Goal: Information Seeking & Learning: Understand process/instructions

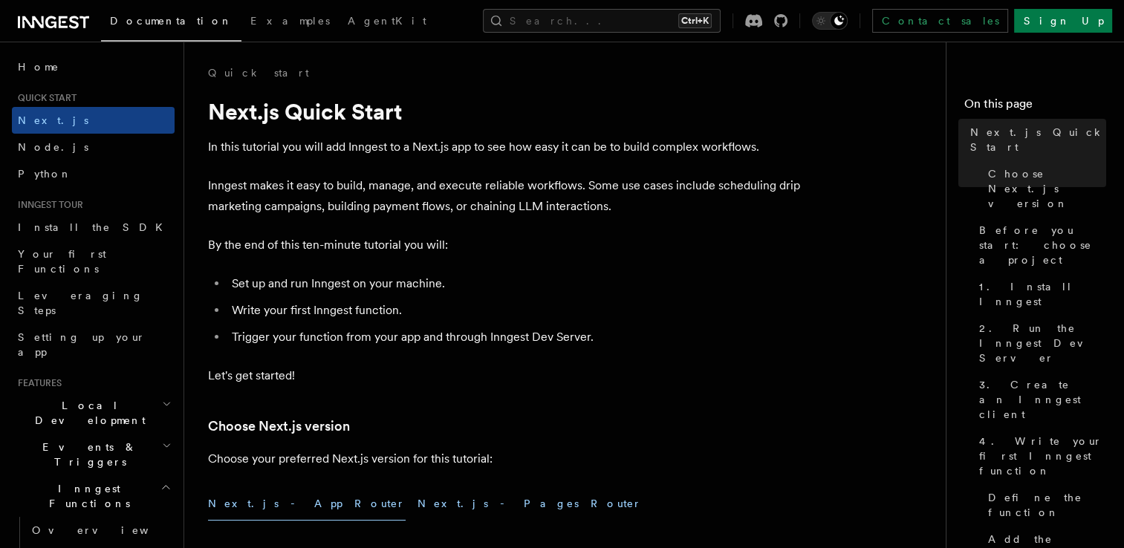
click at [417, 504] on button "Next.js - Pages Router" at bounding box center [529, 503] width 224 height 33
click at [267, 500] on button "Next.js - App Router" at bounding box center [307, 503] width 198 height 33
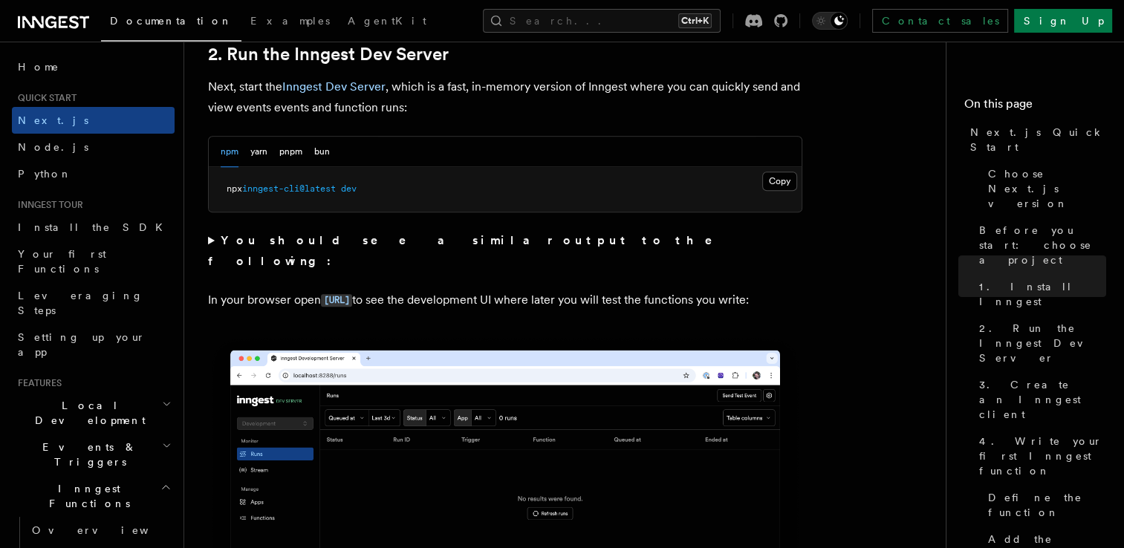
scroll to position [1128, 0]
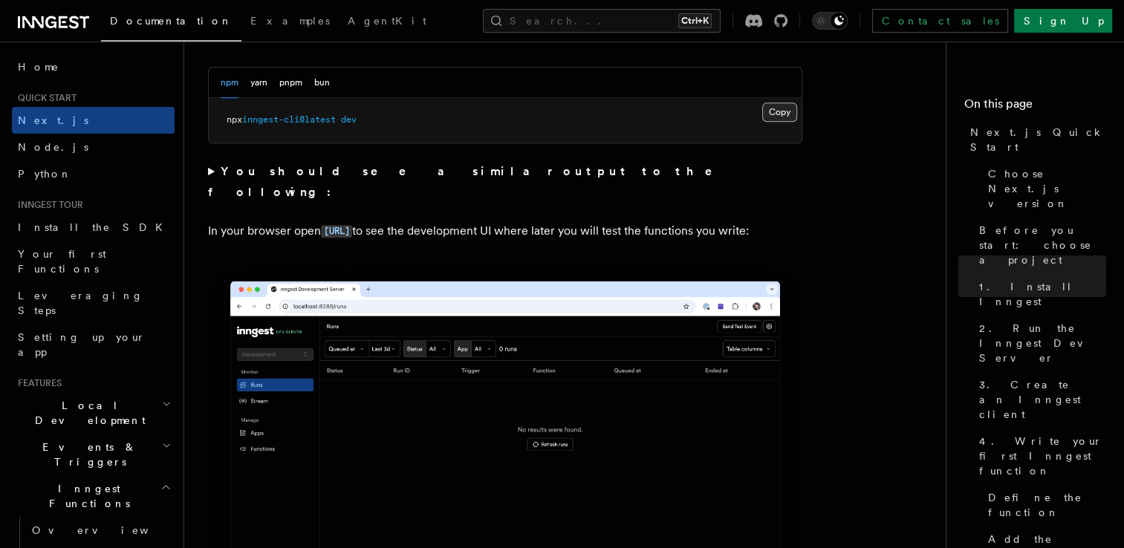
click at [779, 113] on button "Copy Copied" at bounding box center [779, 112] width 35 height 19
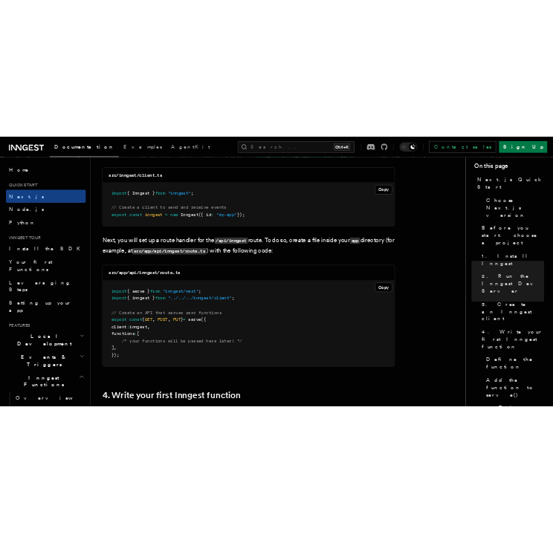
scroll to position [1897, 0]
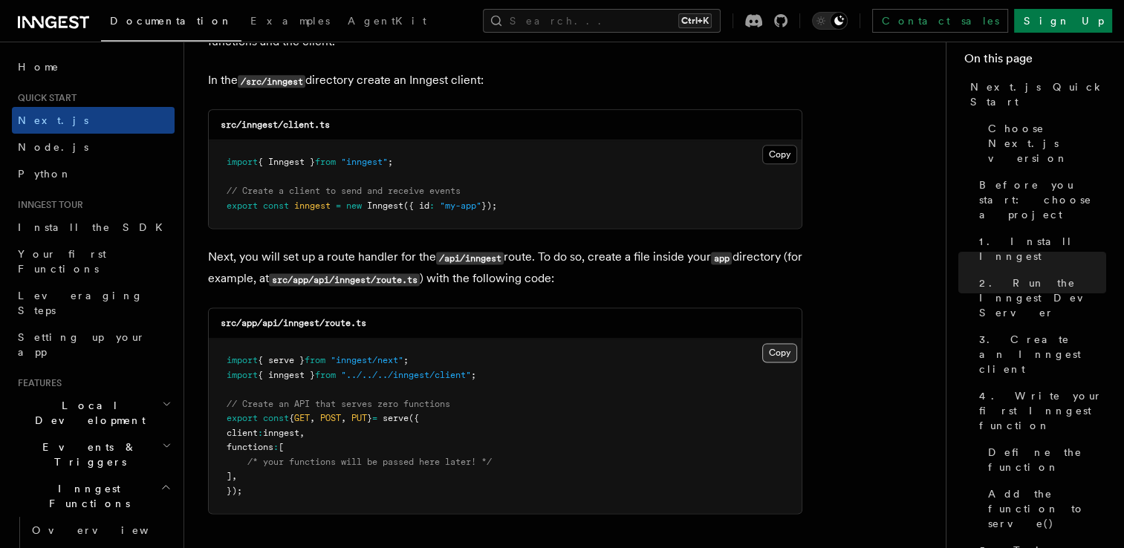
click at [778, 351] on button "Copy Copied" at bounding box center [779, 352] width 35 height 19
click at [776, 156] on button "Copy Copied" at bounding box center [779, 154] width 35 height 19
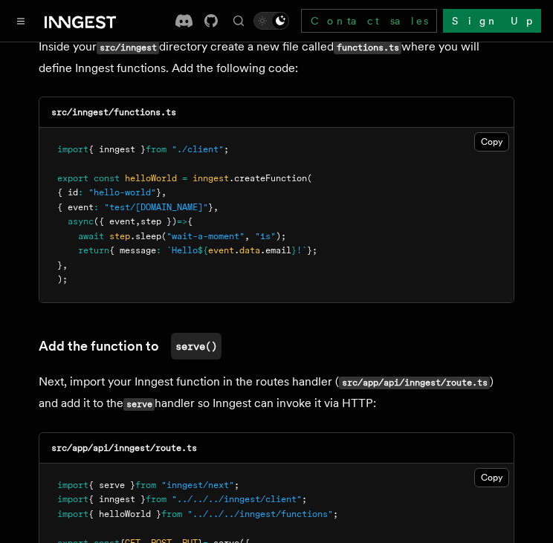
scroll to position [2627, 0]
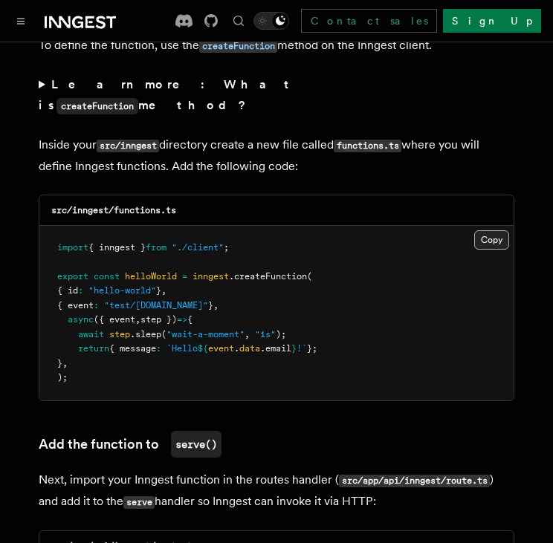
click at [487, 230] on button "Copy Copied" at bounding box center [491, 239] width 35 height 19
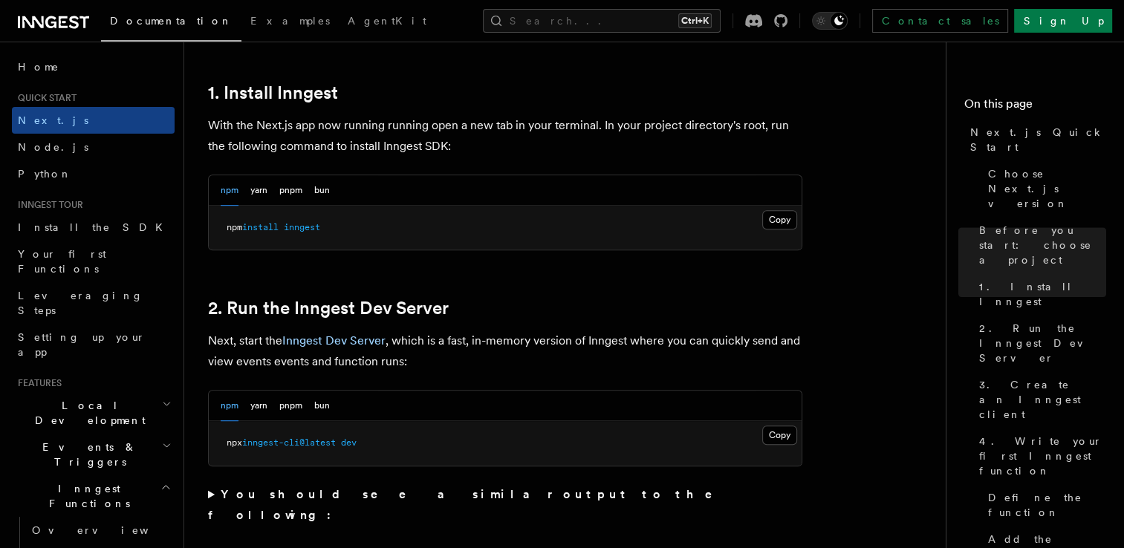
scroll to position [781, 0]
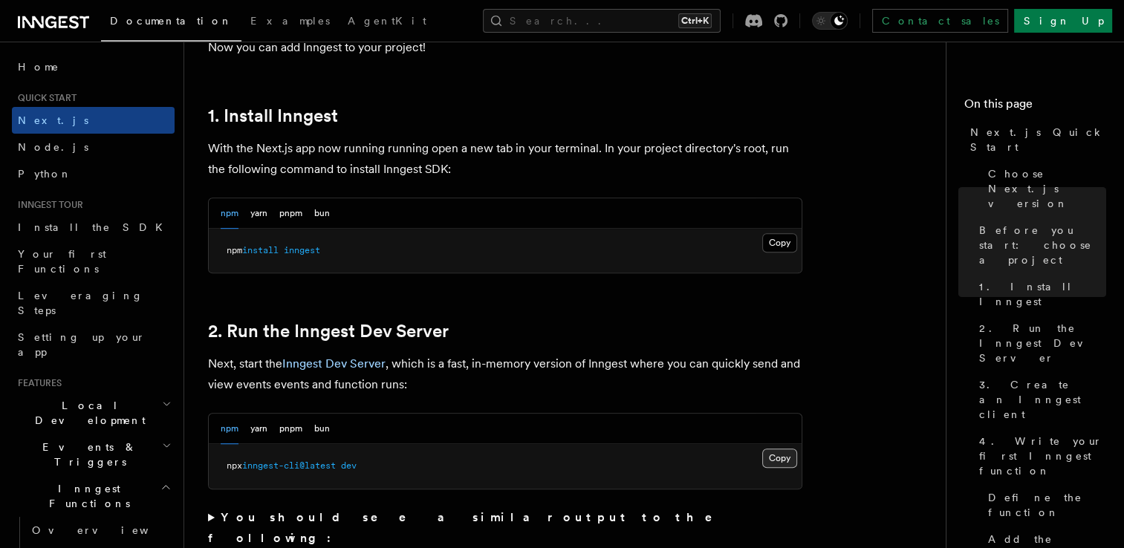
click at [778, 450] on button "Copy Copied" at bounding box center [779, 458] width 35 height 19
